Goal: Transaction & Acquisition: Register for event/course

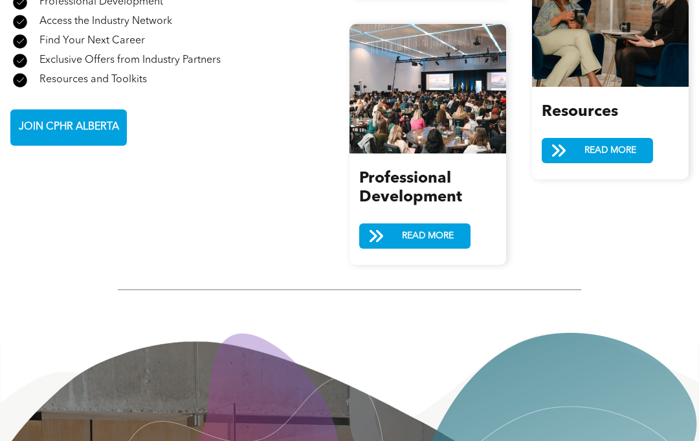
scroll to position [1624, 0]
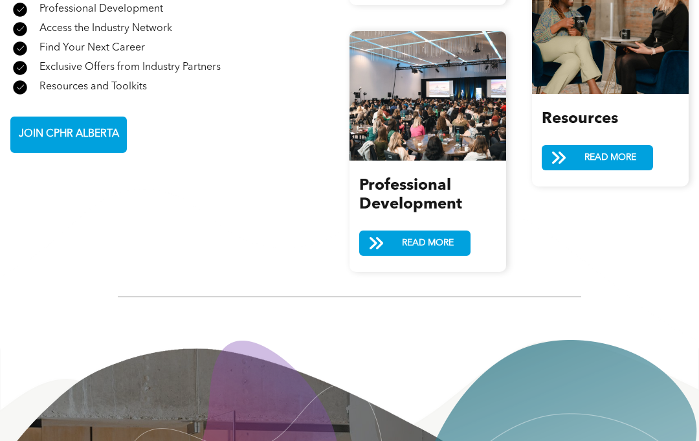
click at [423, 235] on span "READ MORE" at bounding box center [427, 243] width 61 height 24
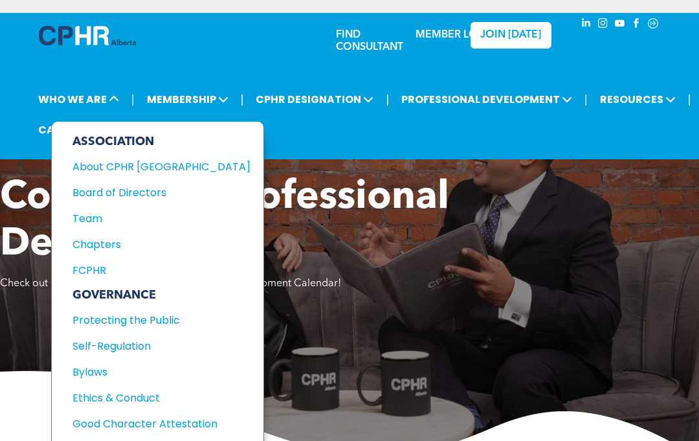
click at [118, 104] on icon at bounding box center [114, 99] width 10 height 10
click at [103, 217] on div "Team" at bounding box center [152, 218] width 160 height 16
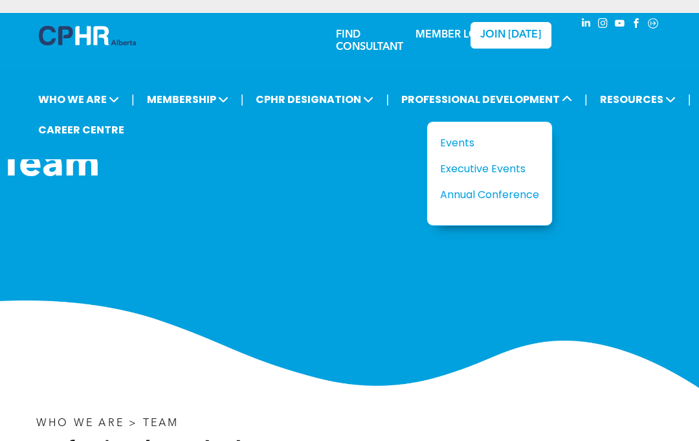
click at [462, 146] on div "Events" at bounding box center [484, 143] width 89 height 16
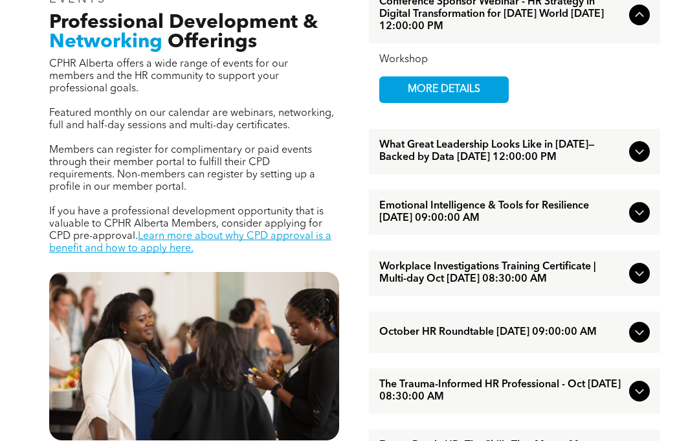
scroll to position [401, 0]
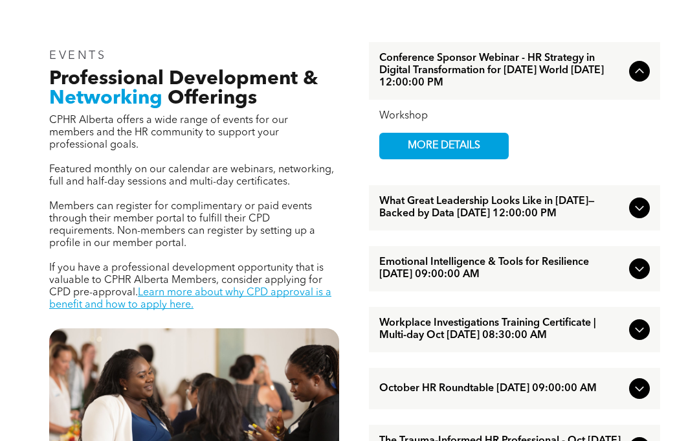
click at [478, 157] on span "MORE DETAILS" at bounding box center [444, 145] width 102 height 25
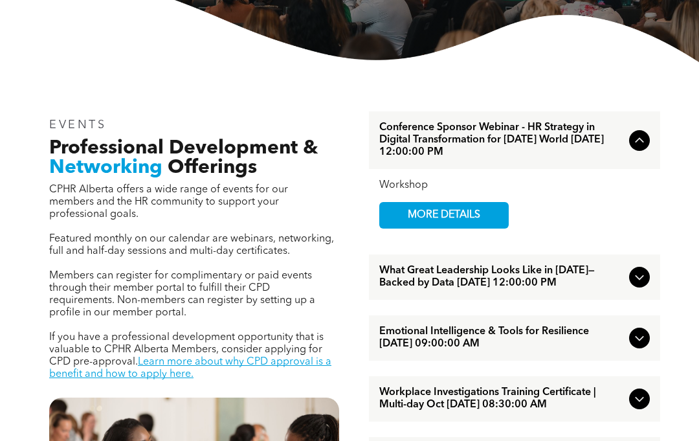
scroll to position [332, 0]
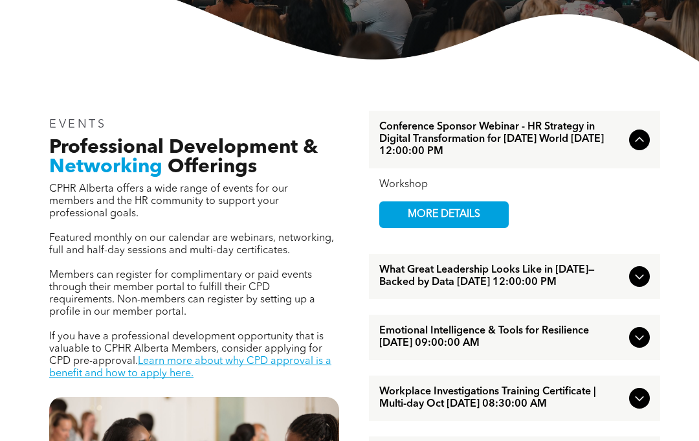
click at [644, 148] on icon at bounding box center [639, 141] width 16 height 16
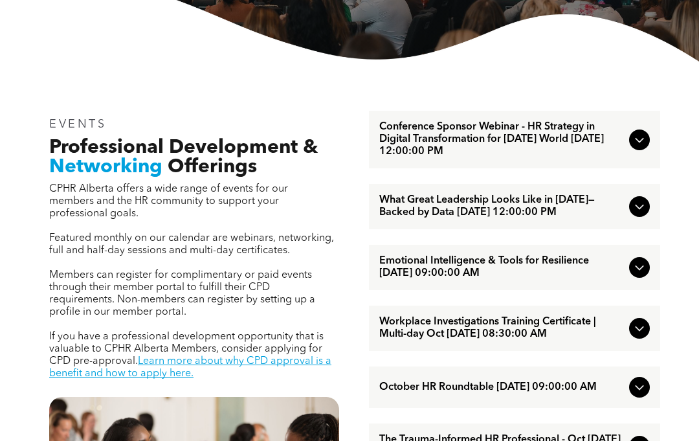
scroll to position [332, 0]
click at [643, 157] on div "Conference Sponsor Webinar - HR Strategy in Digital Transformation for Today’s …" at bounding box center [514, 140] width 291 height 58
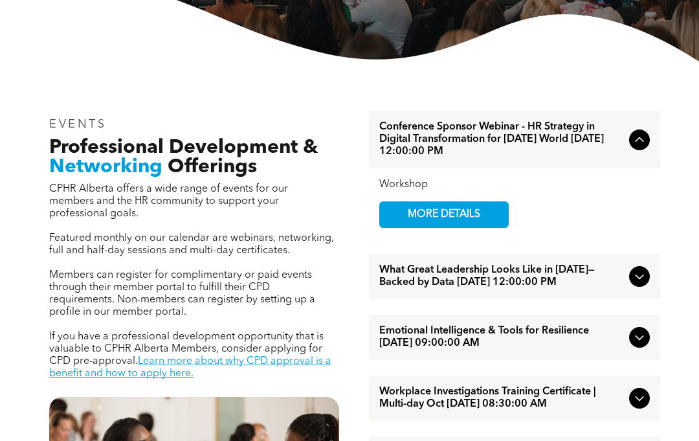
click at [642, 284] on icon at bounding box center [639, 276] width 16 height 16
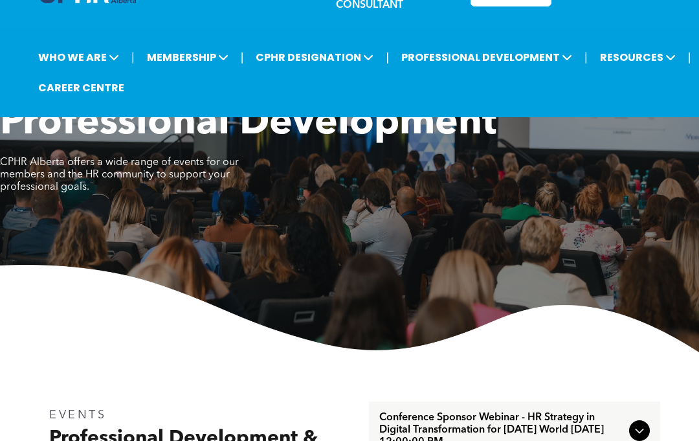
scroll to position [0, 0]
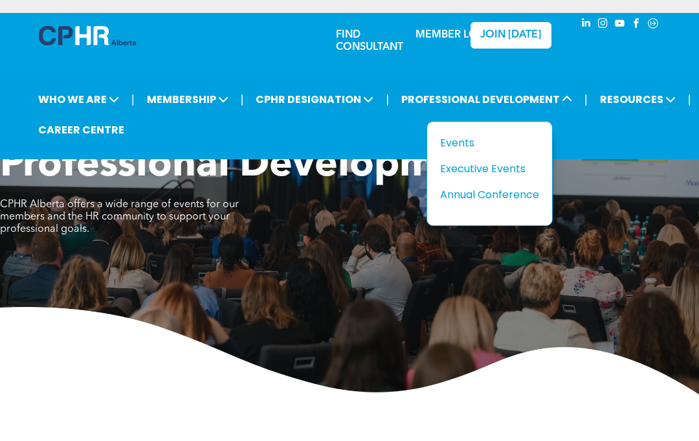
click at [518, 202] on div "Annual Conference" at bounding box center [484, 194] width 89 height 16
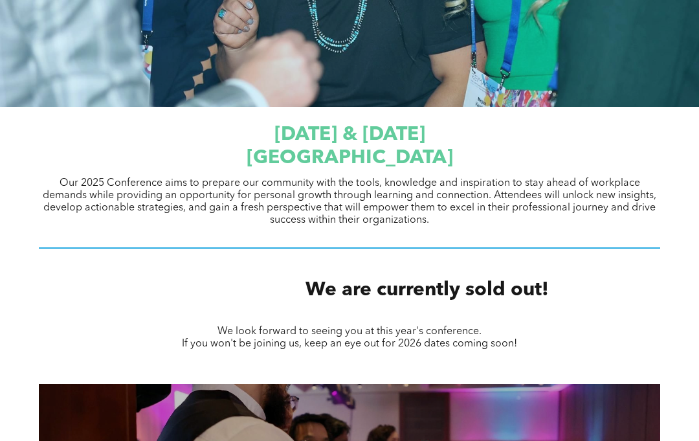
scroll to position [441, 0]
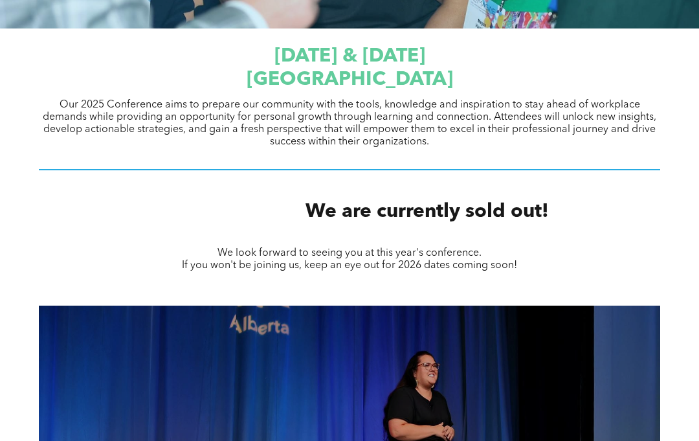
scroll to position [524, 0]
